Goal: Transaction & Acquisition: Subscribe to service/newsletter

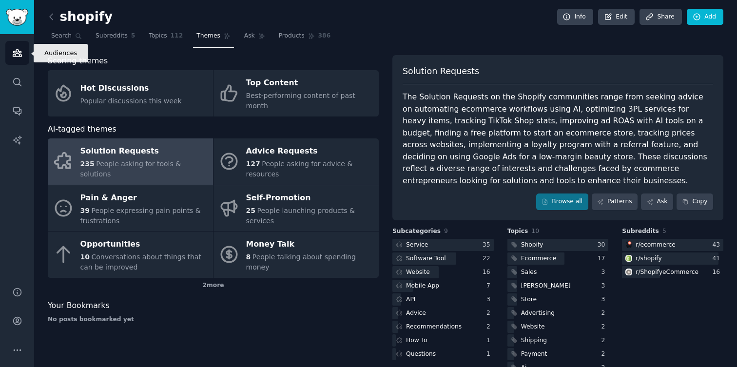
click at [16, 56] on icon "Sidebar" at bounding box center [17, 53] width 10 height 10
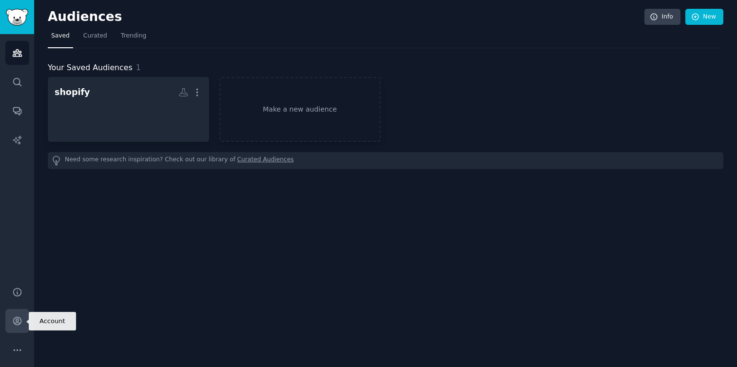
click at [15, 328] on link "Account" at bounding box center [17, 321] width 24 height 24
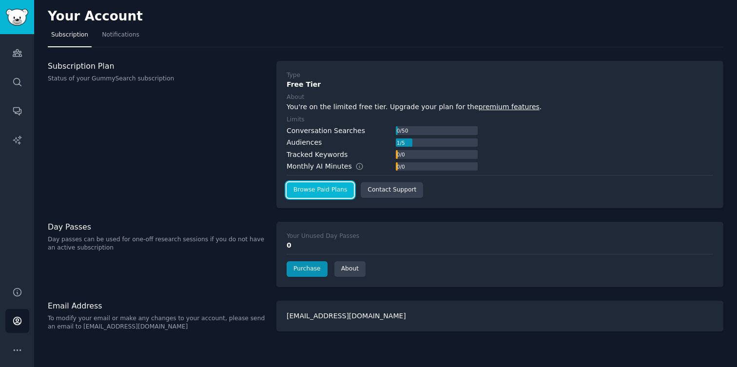
click at [313, 192] on link "Browse Paid Plans" at bounding box center [320, 190] width 67 height 16
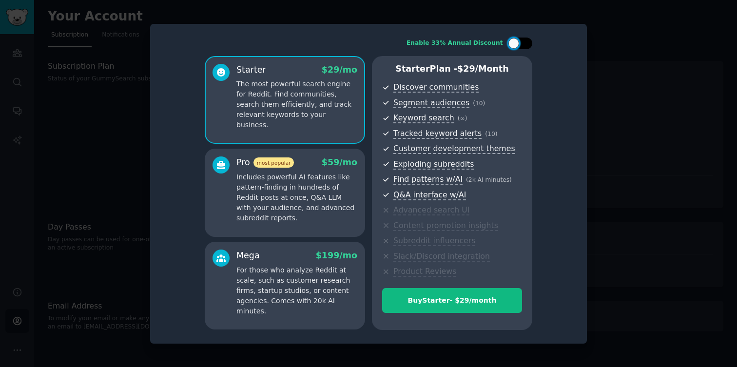
click at [521, 43] on div at bounding box center [520, 44] width 24 height 12
checkbox input "false"
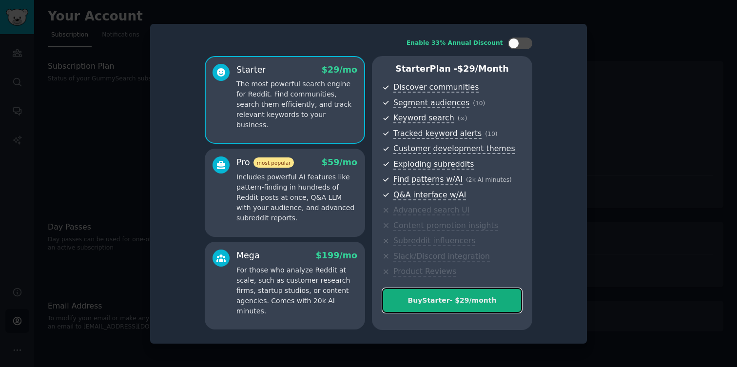
click at [453, 302] on div "Buy Starter - $ 29 /month" at bounding box center [452, 300] width 139 height 10
